Goal: Information Seeking & Learning: Learn about a topic

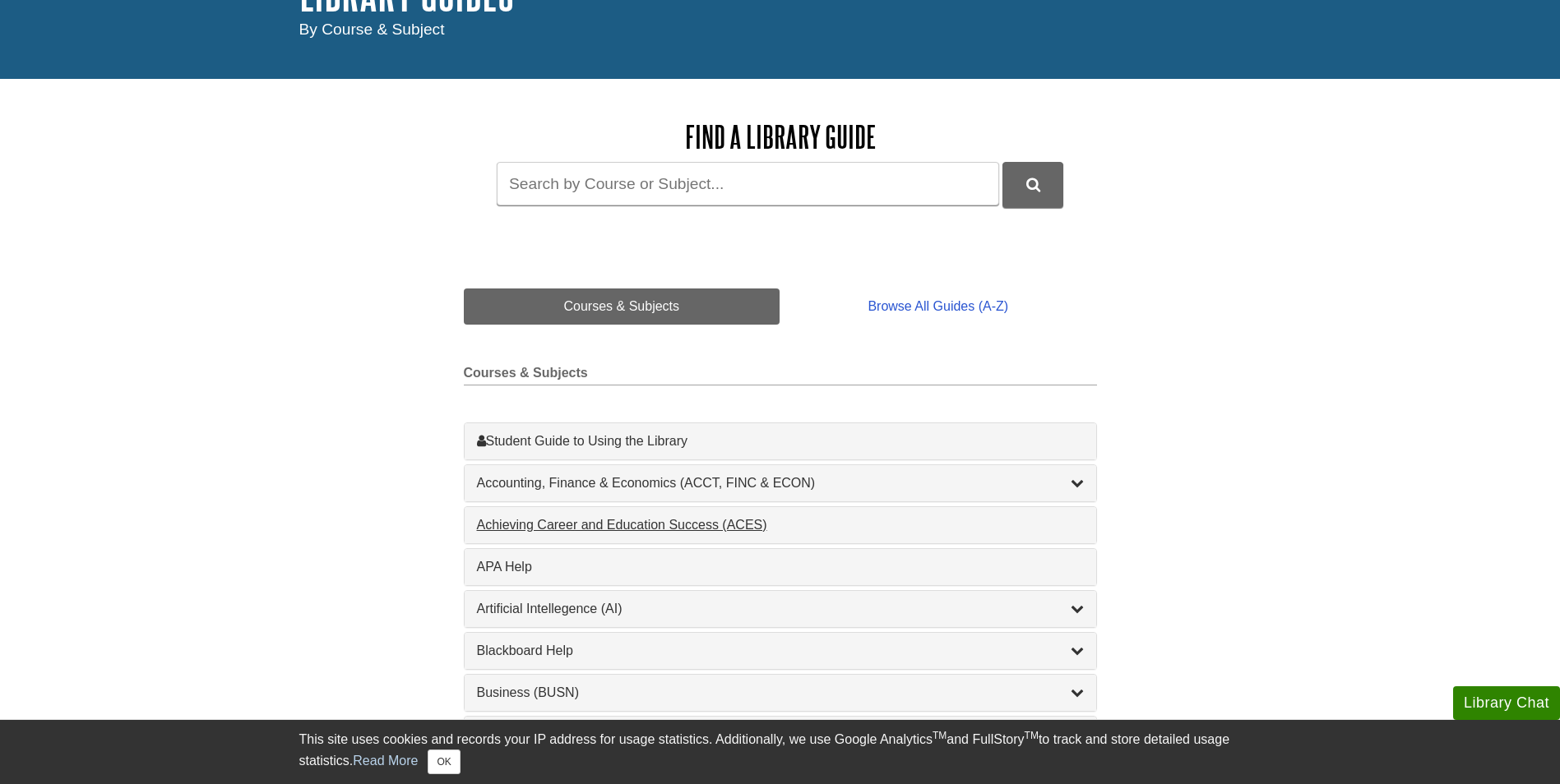
scroll to position [164, 0]
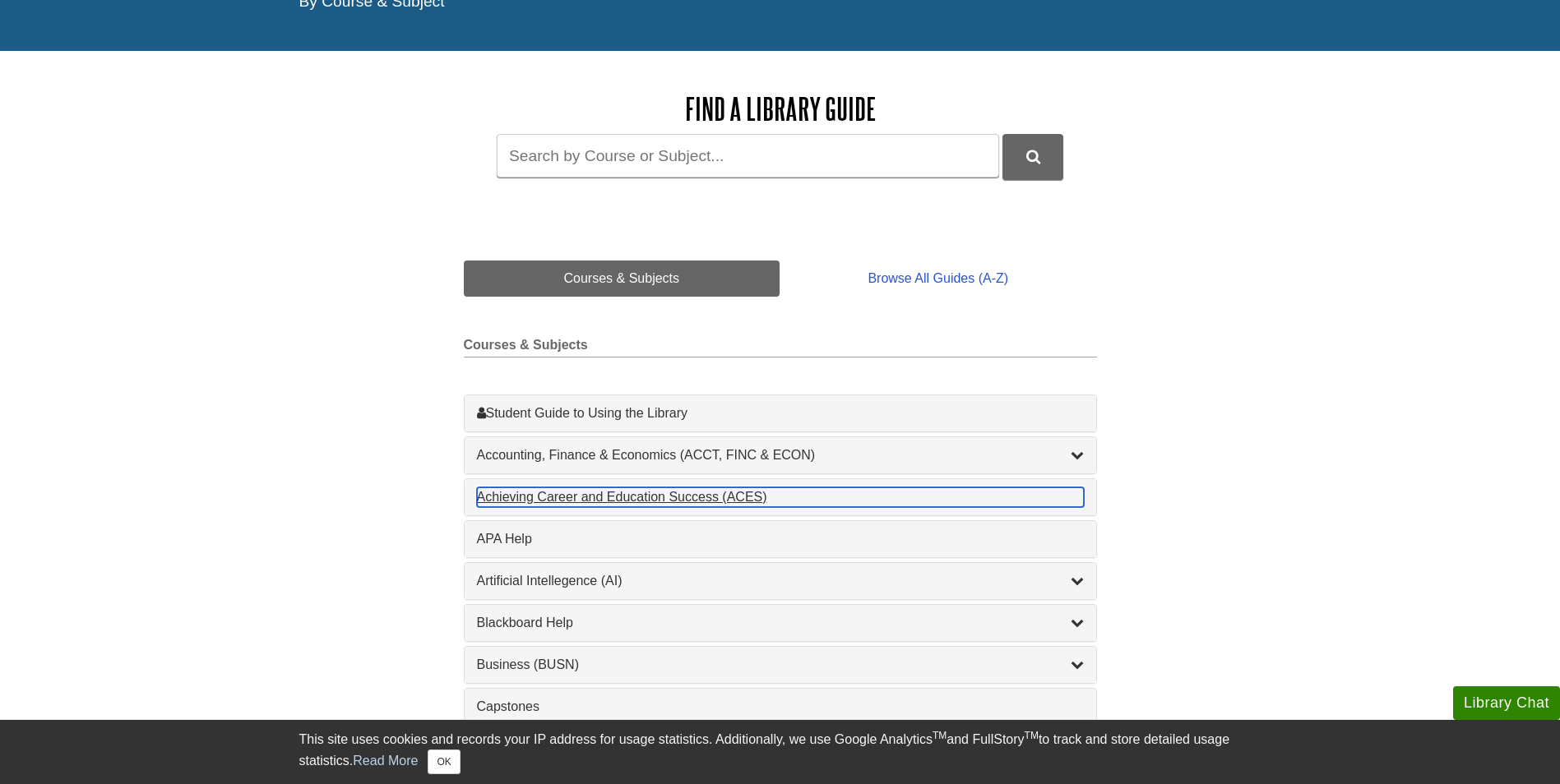
click at [670, 503] on div "Achieving Career and Education Success (ACES) , 1 guides" at bounding box center [780, 498] width 607 height 20
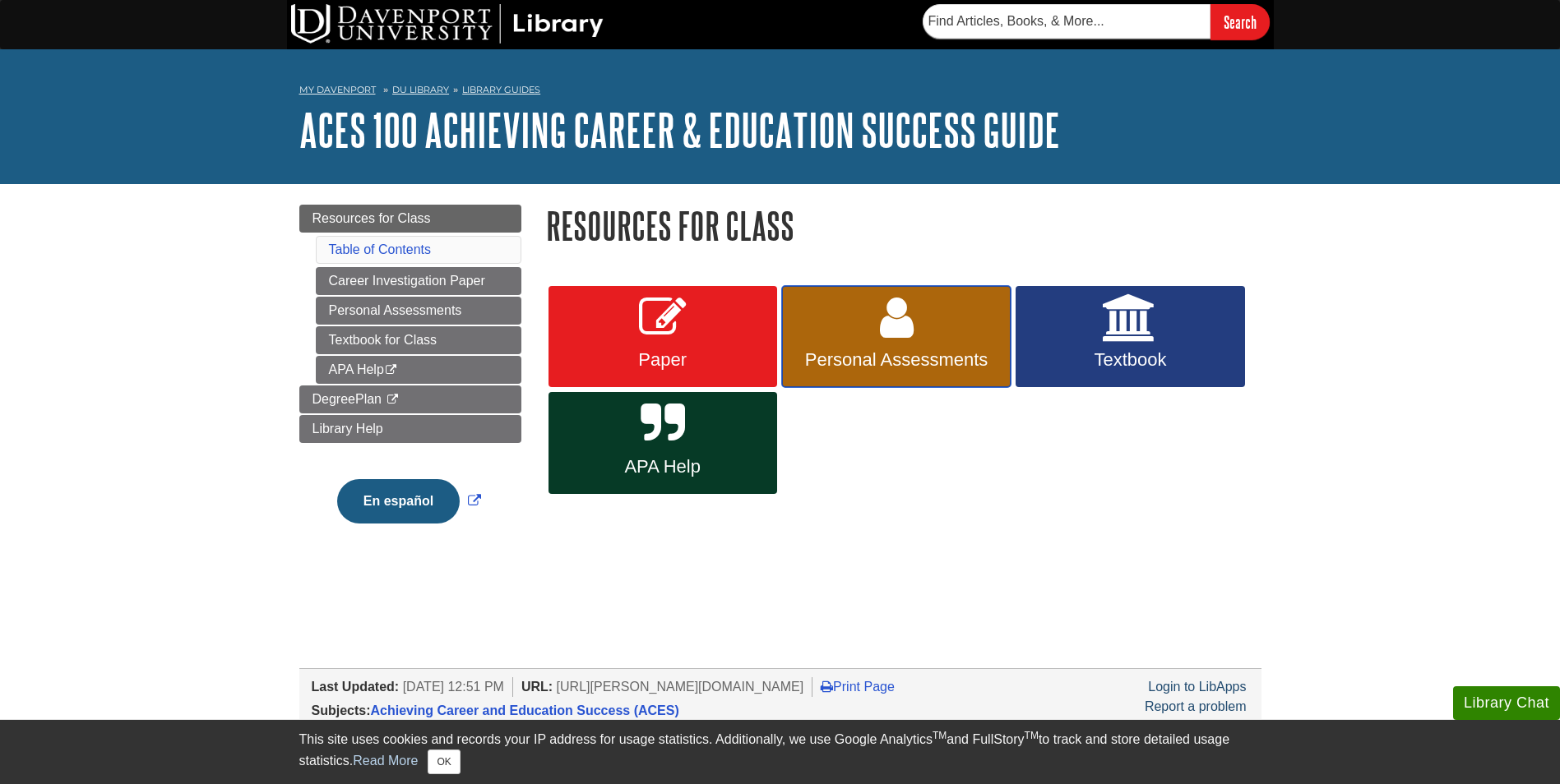
click at [902, 357] on span "Personal Assessments" at bounding box center [895, 360] width 204 height 22
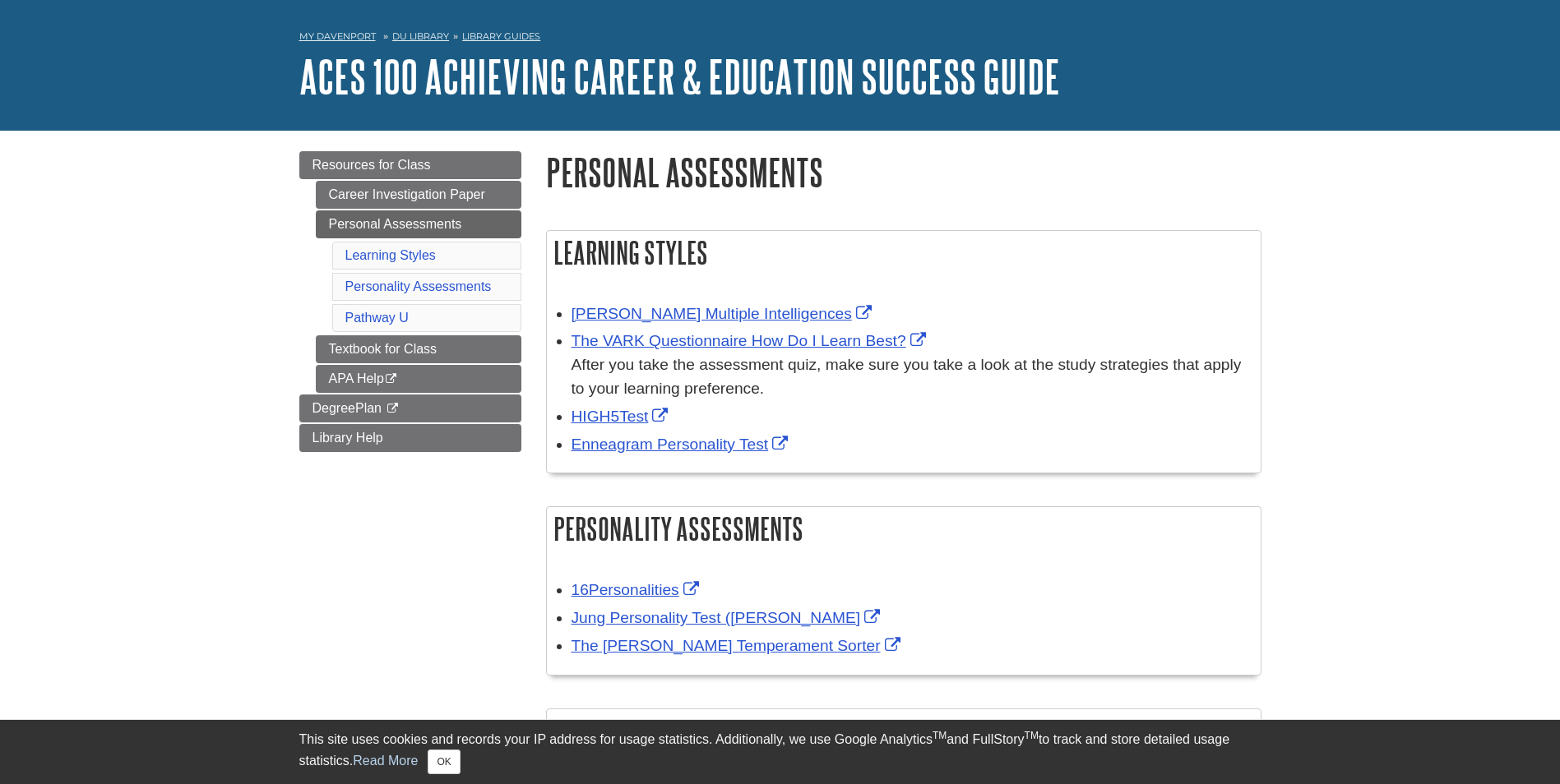
scroll to position [83, 0]
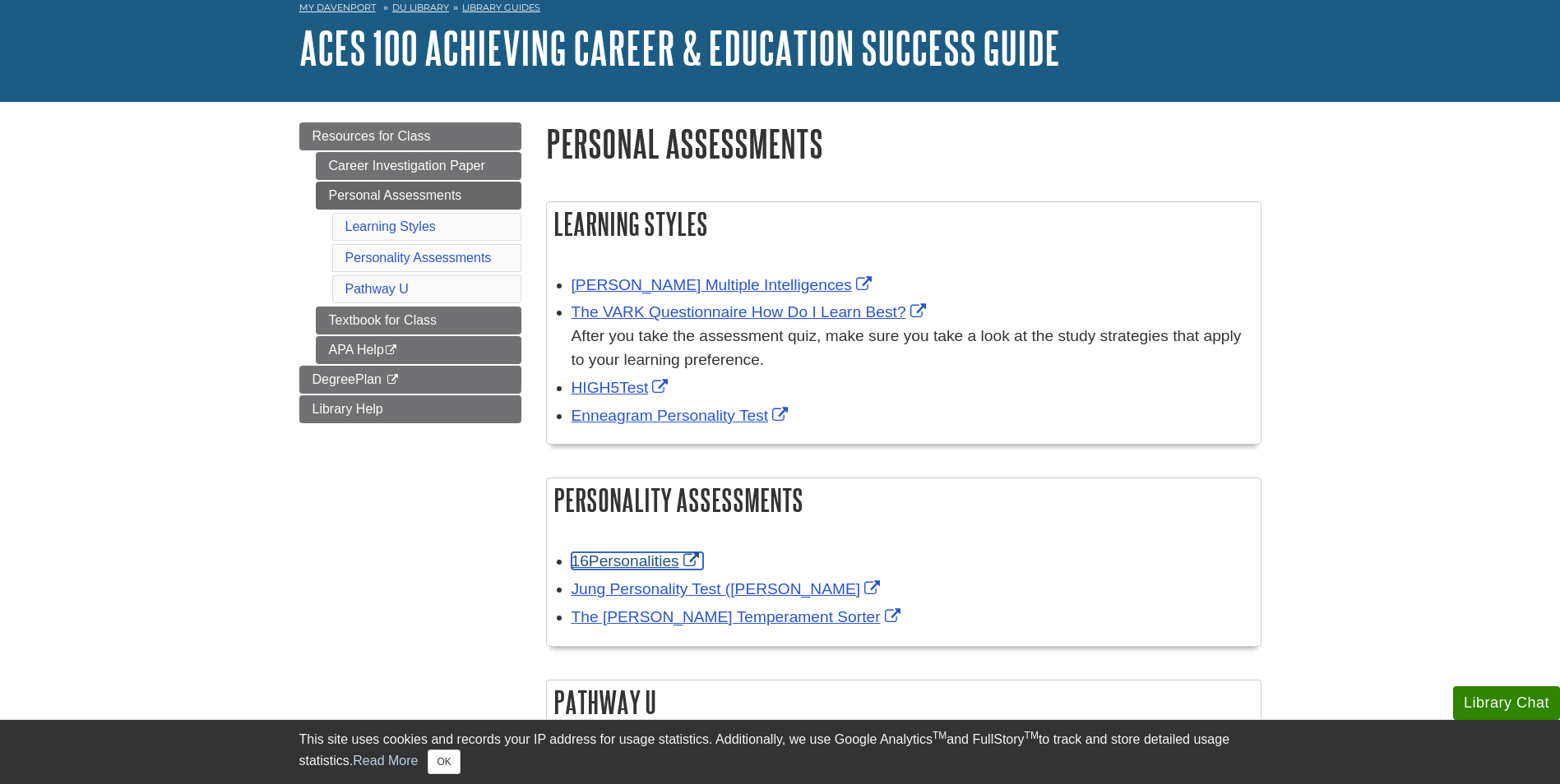
click at [645, 559] on link "16Personalities" at bounding box center [637, 560] width 131 height 17
